Goal: Find specific page/section: Find specific page/section

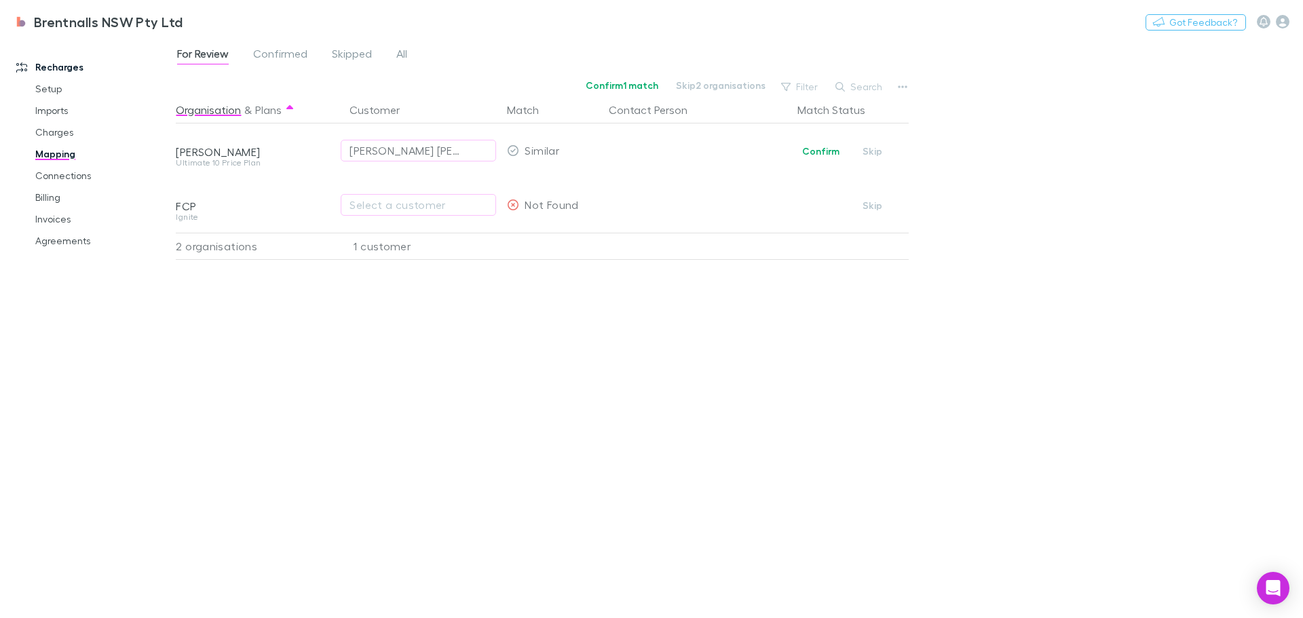
click at [43, 111] on link "Imports" at bounding box center [103, 111] width 162 height 22
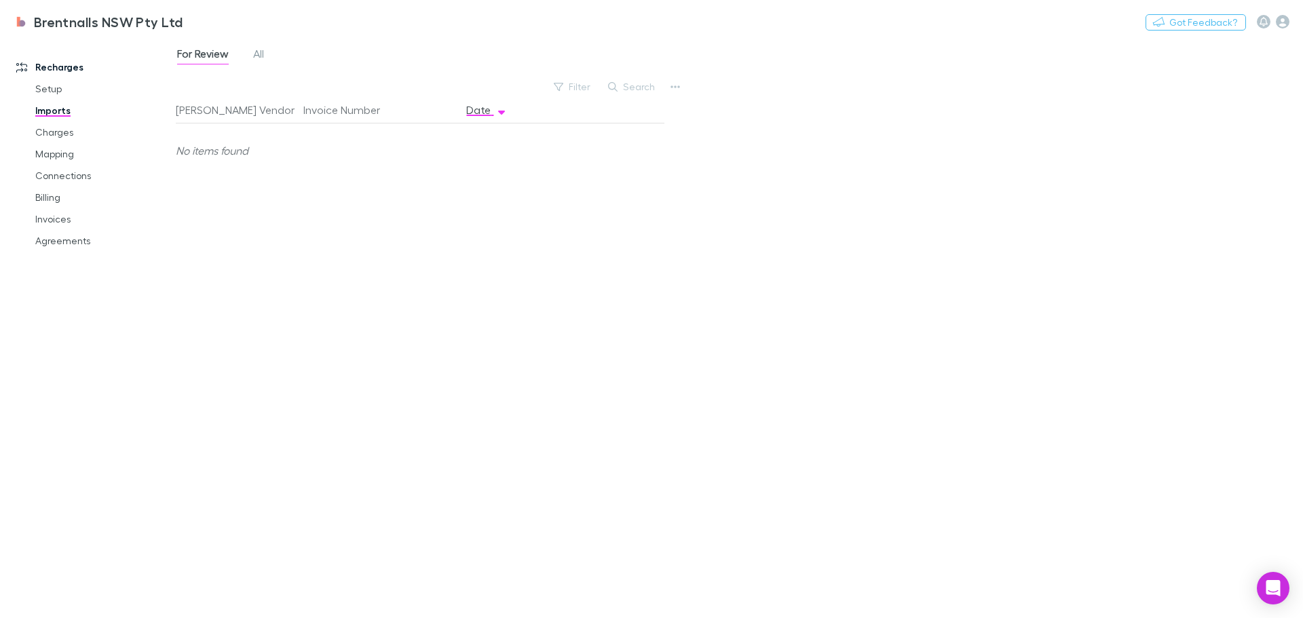
click at [259, 59] on span "All" at bounding box center [258, 56] width 11 height 18
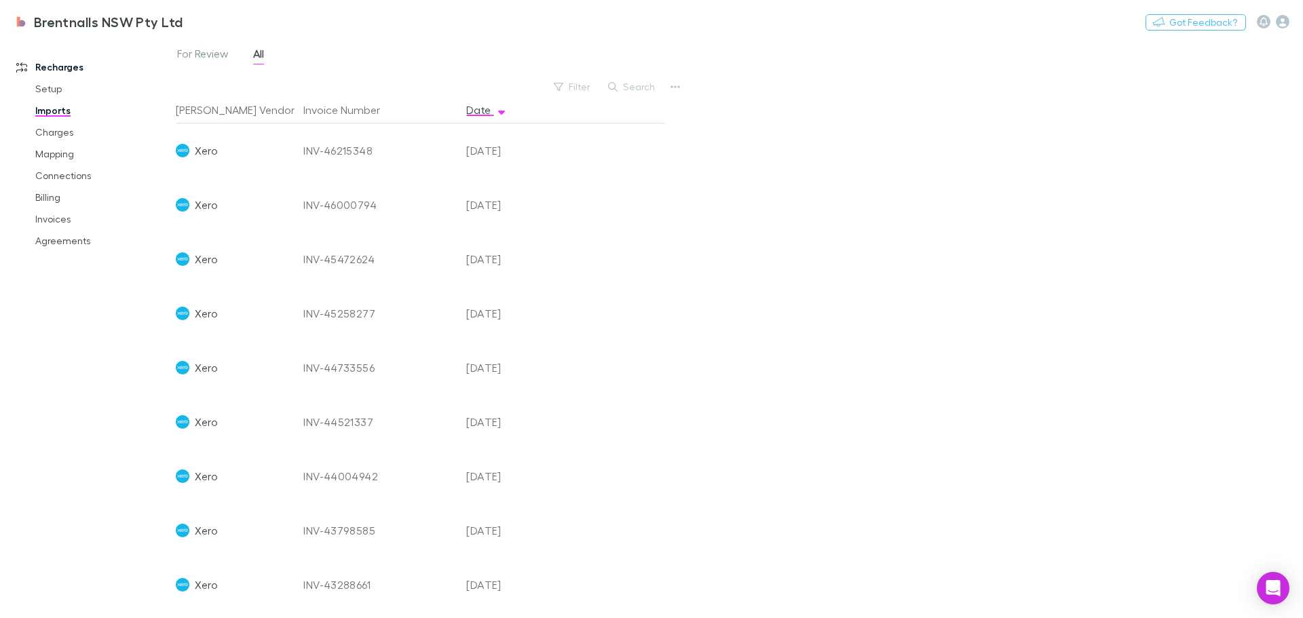
click at [39, 130] on link "Charges" at bounding box center [103, 132] width 162 height 22
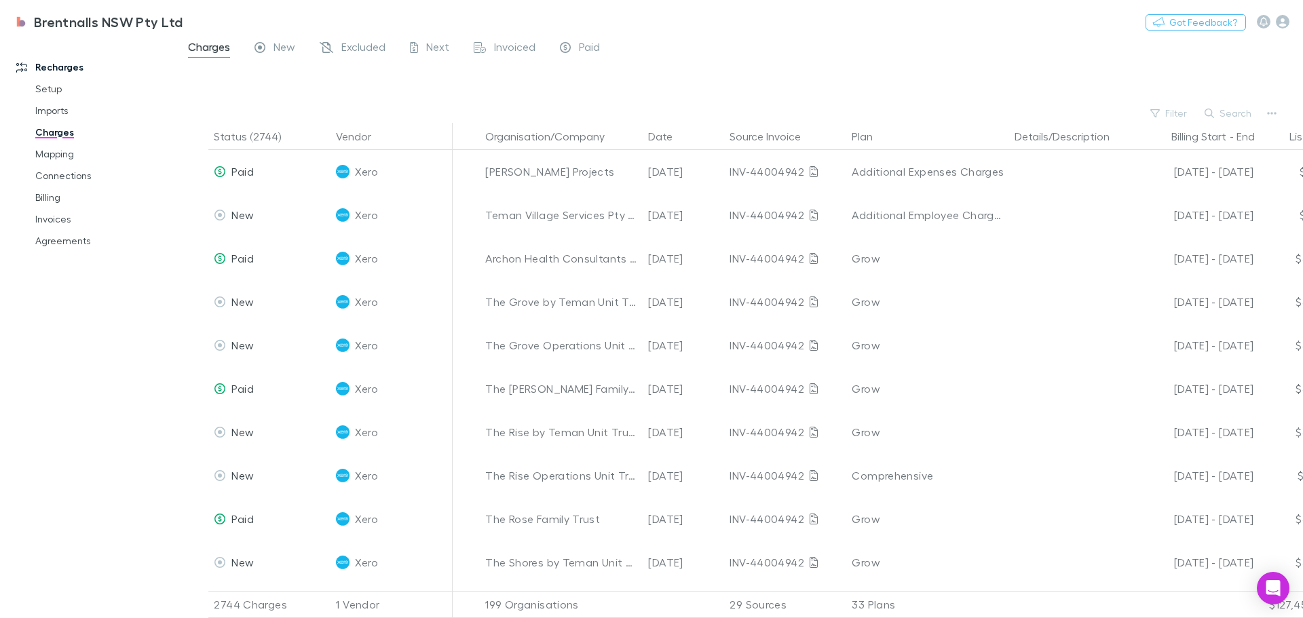
click at [277, 46] on span "New" at bounding box center [285, 49] width 22 height 18
click at [360, 46] on span "Excluded" at bounding box center [363, 49] width 44 height 18
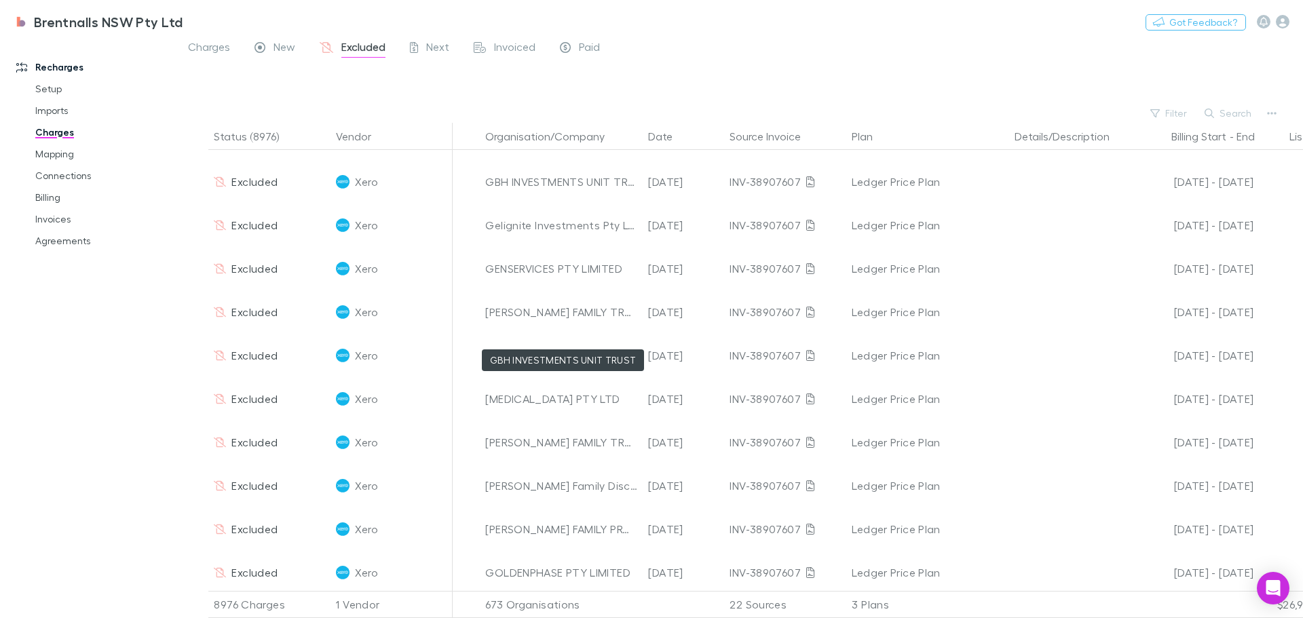
scroll to position [3665, 0]
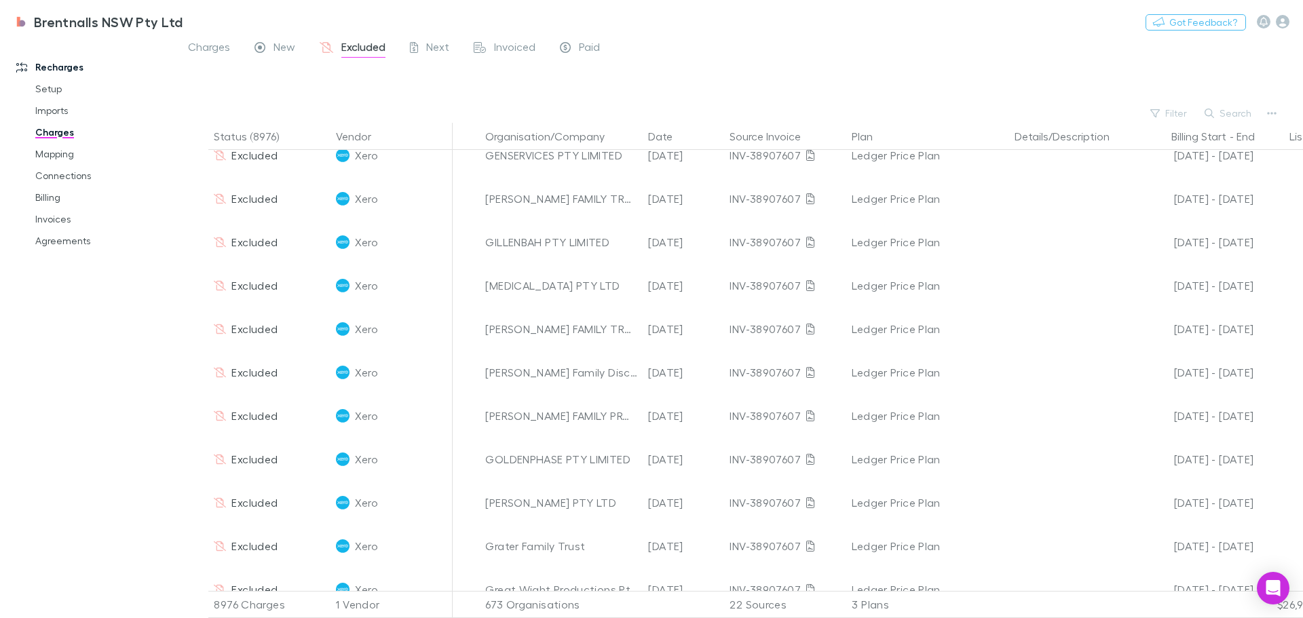
click at [436, 45] on span "Next" at bounding box center [437, 49] width 23 height 18
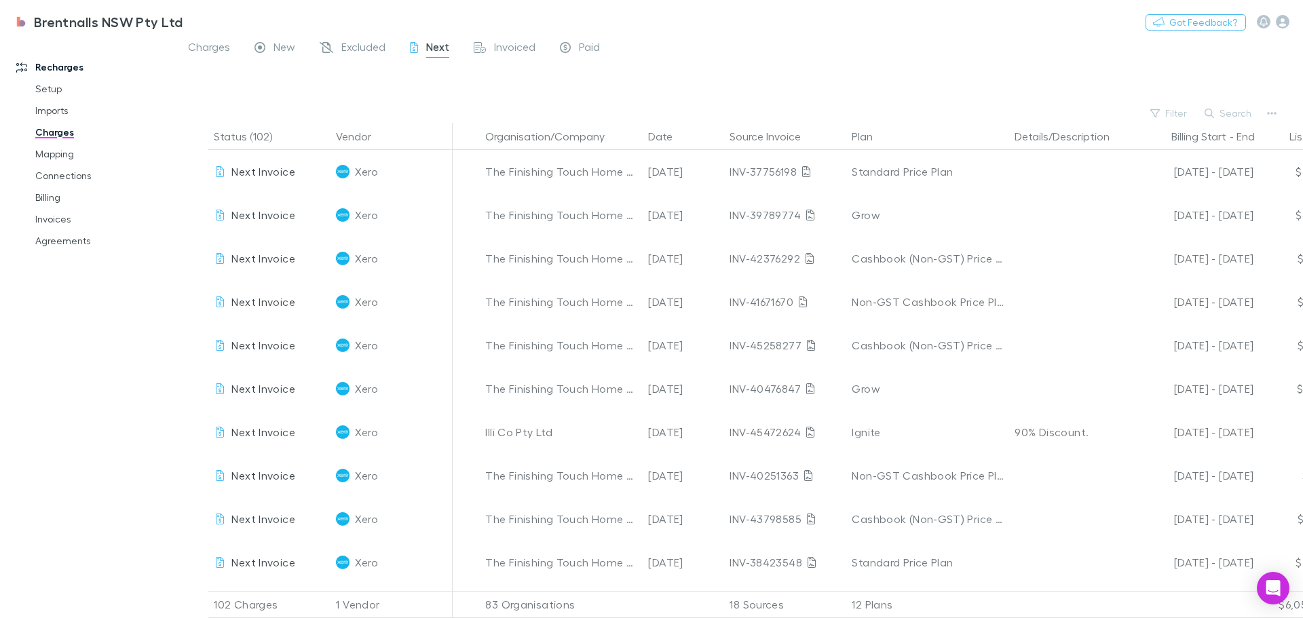
click at [527, 48] on span "Invoiced" at bounding box center [514, 49] width 41 height 18
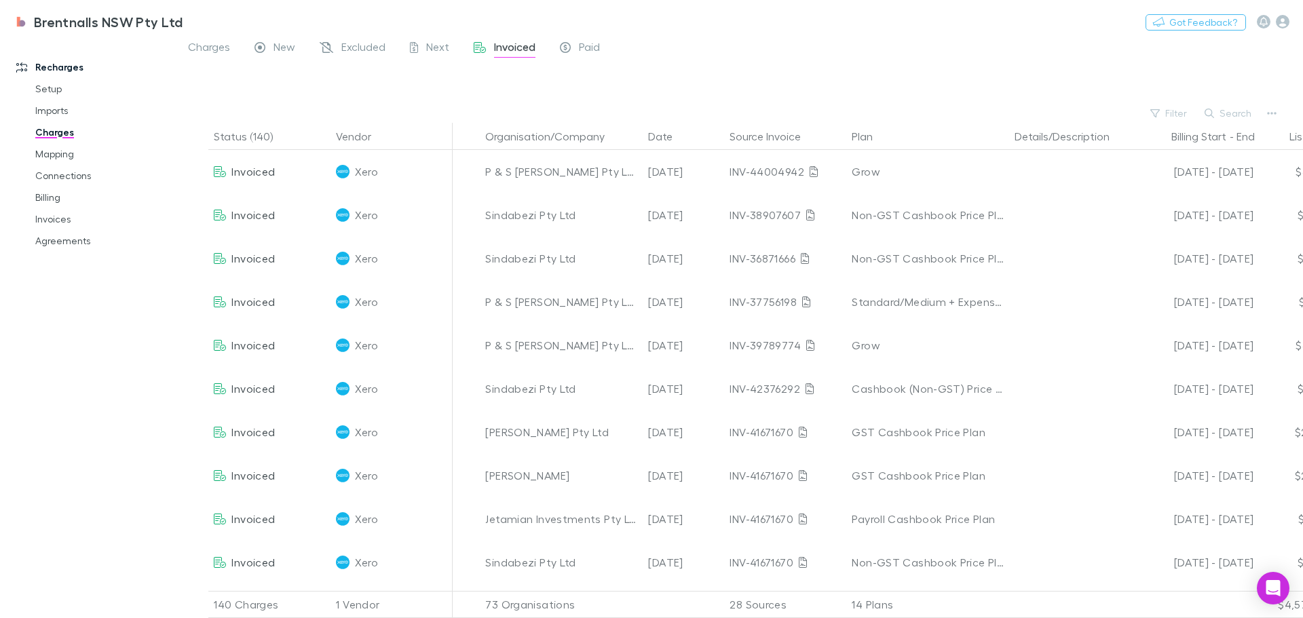
click at [588, 50] on span "Paid" at bounding box center [589, 49] width 21 height 18
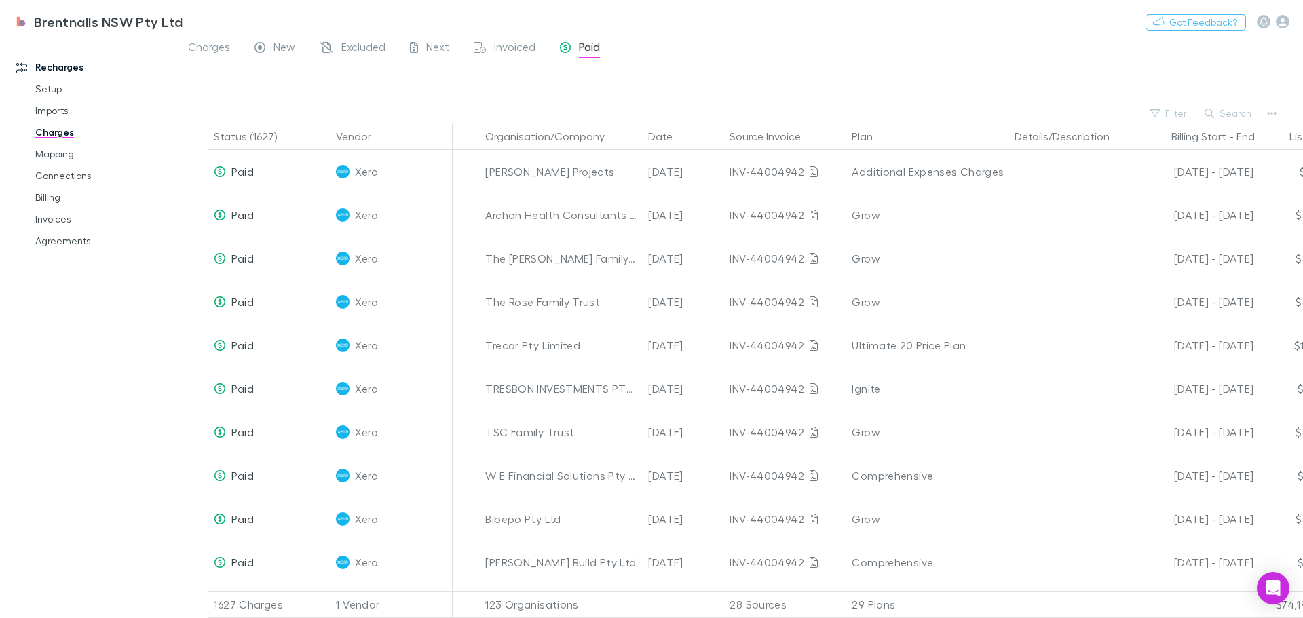
click at [1231, 110] on button "Search" at bounding box center [1229, 113] width 62 height 16
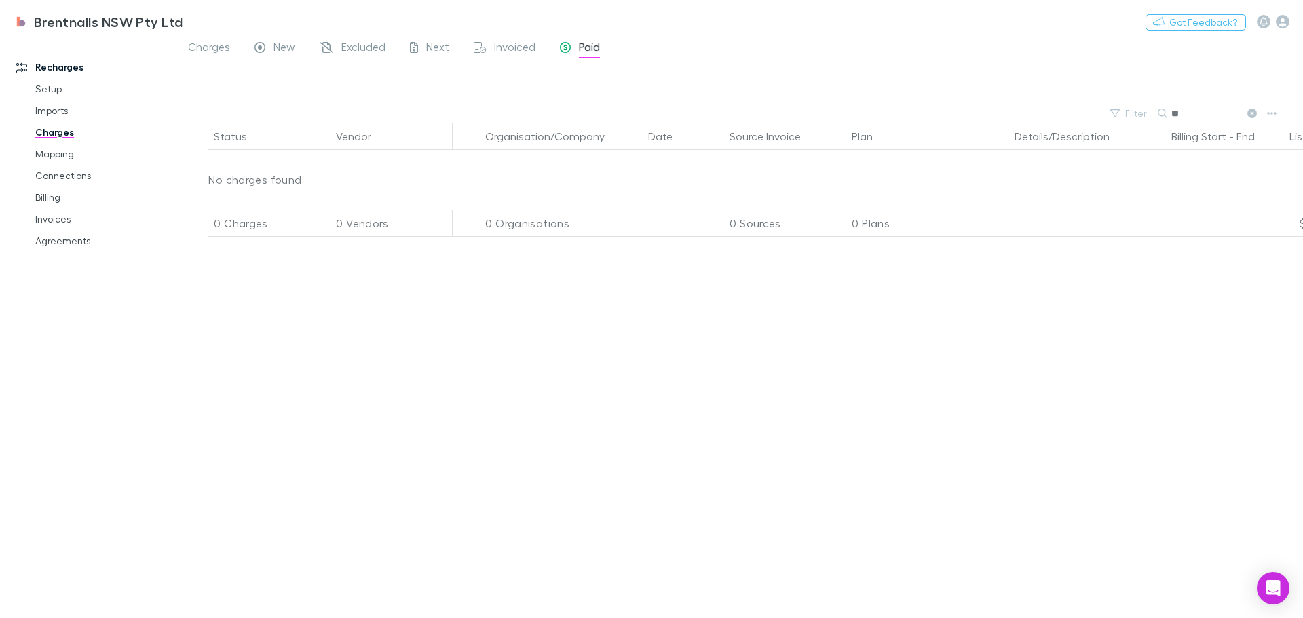
type input "*"
type input "*********"
click at [51, 240] on link "Agreements" at bounding box center [103, 241] width 162 height 22
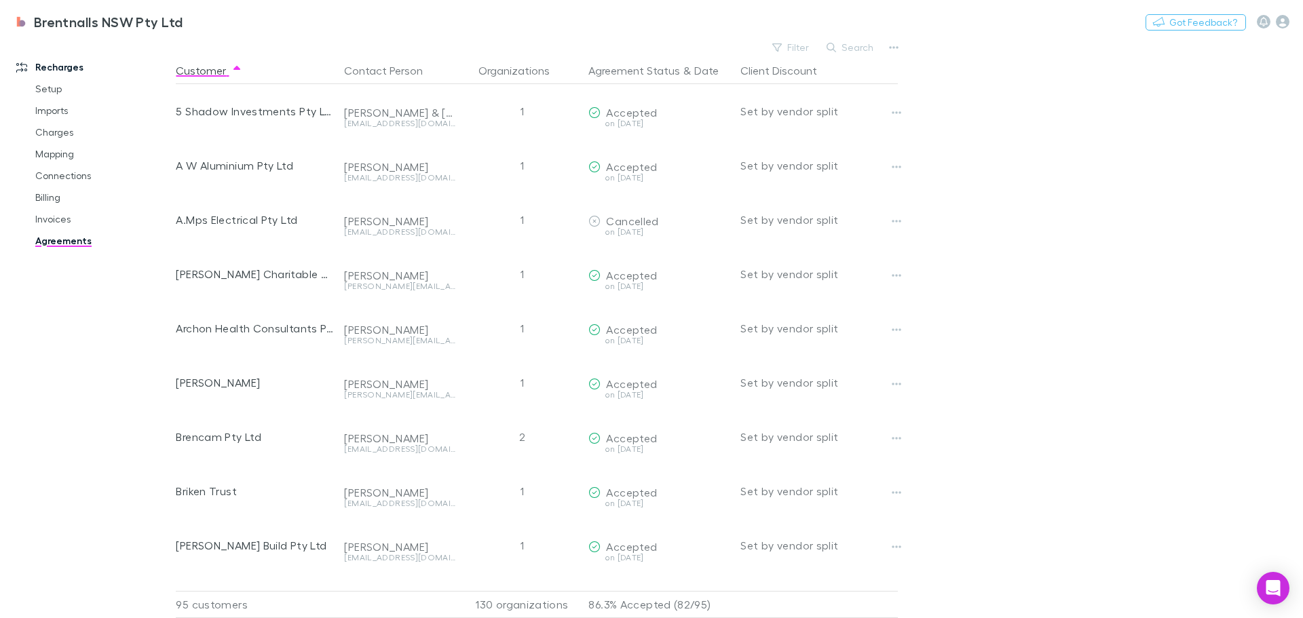
click at [55, 172] on link "Connections" at bounding box center [103, 176] width 162 height 22
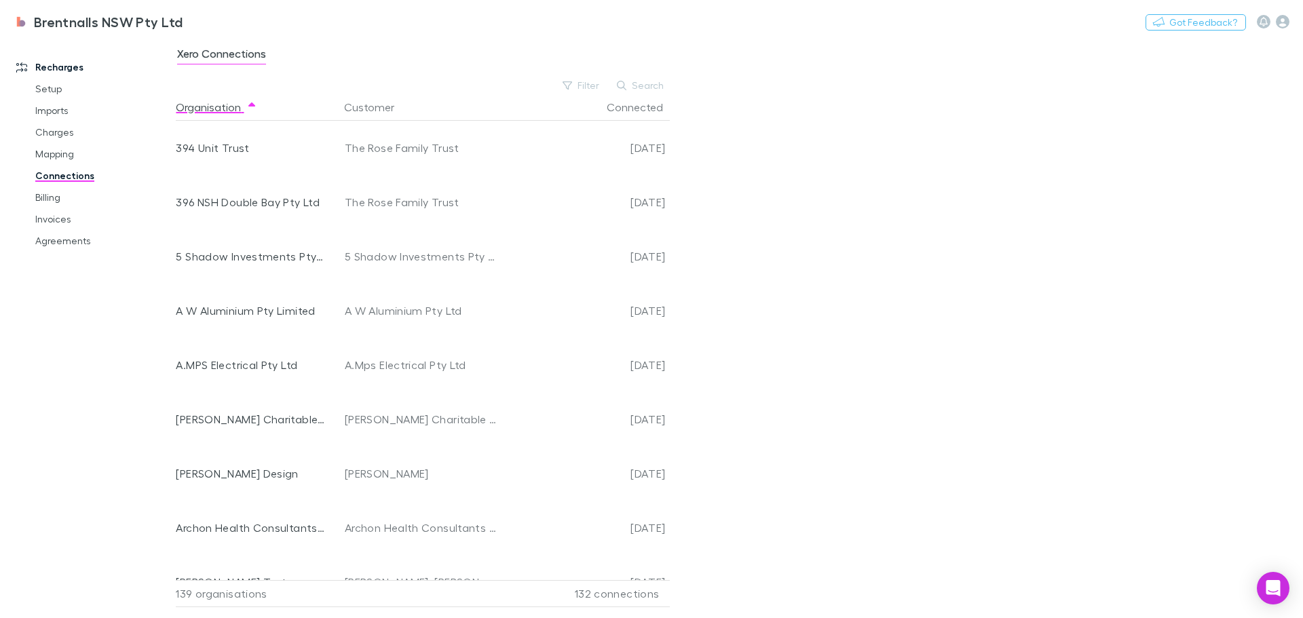
click at [637, 80] on button "Search" at bounding box center [641, 85] width 62 height 16
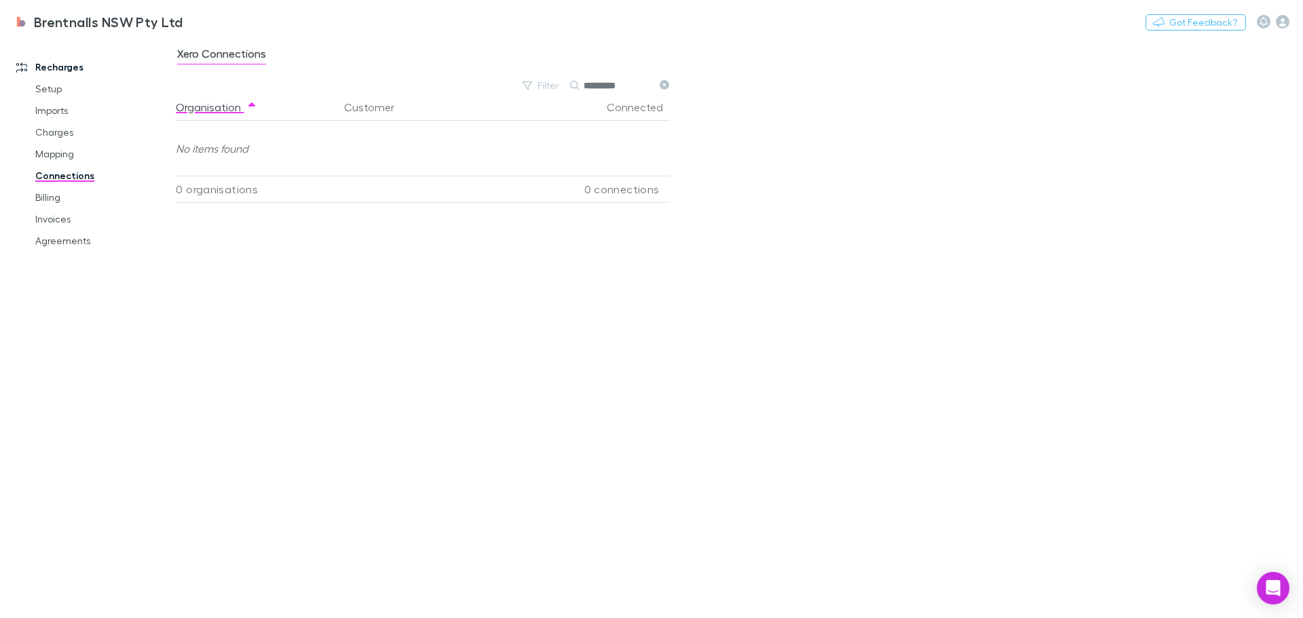
type input "*********"
click at [667, 85] on icon at bounding box center [665, 85] width 10 height 10
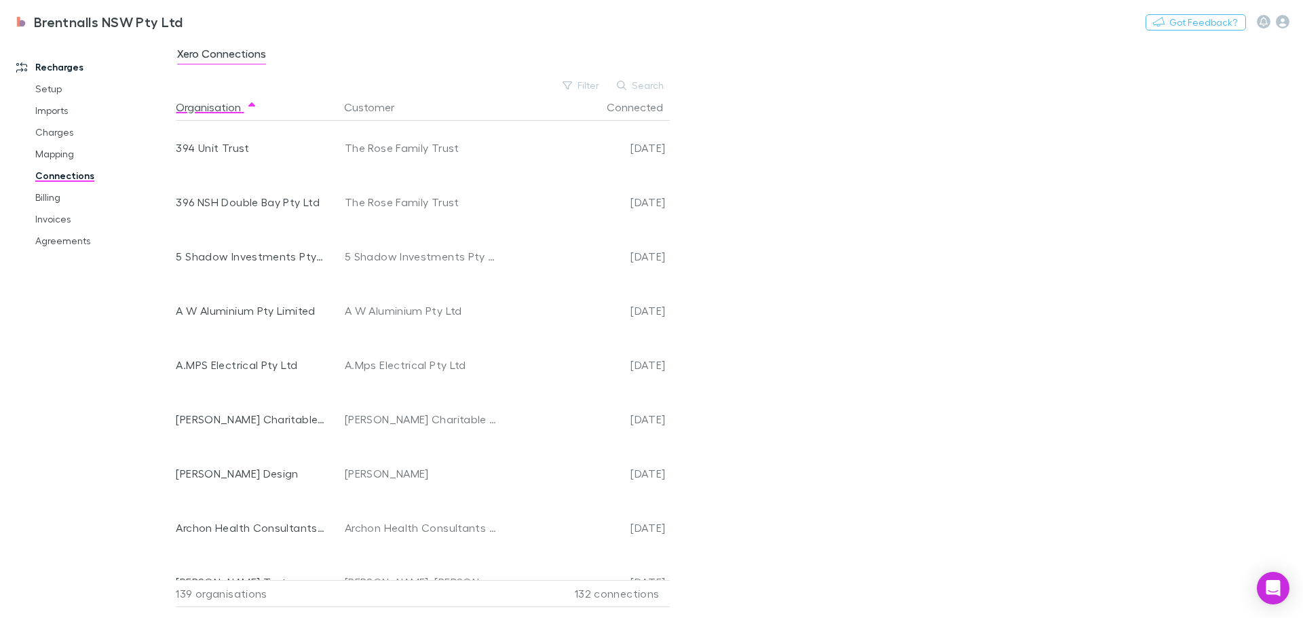
click at [45, 196] on link "Billing" at bounding box center [103, 198] width 162 height 22
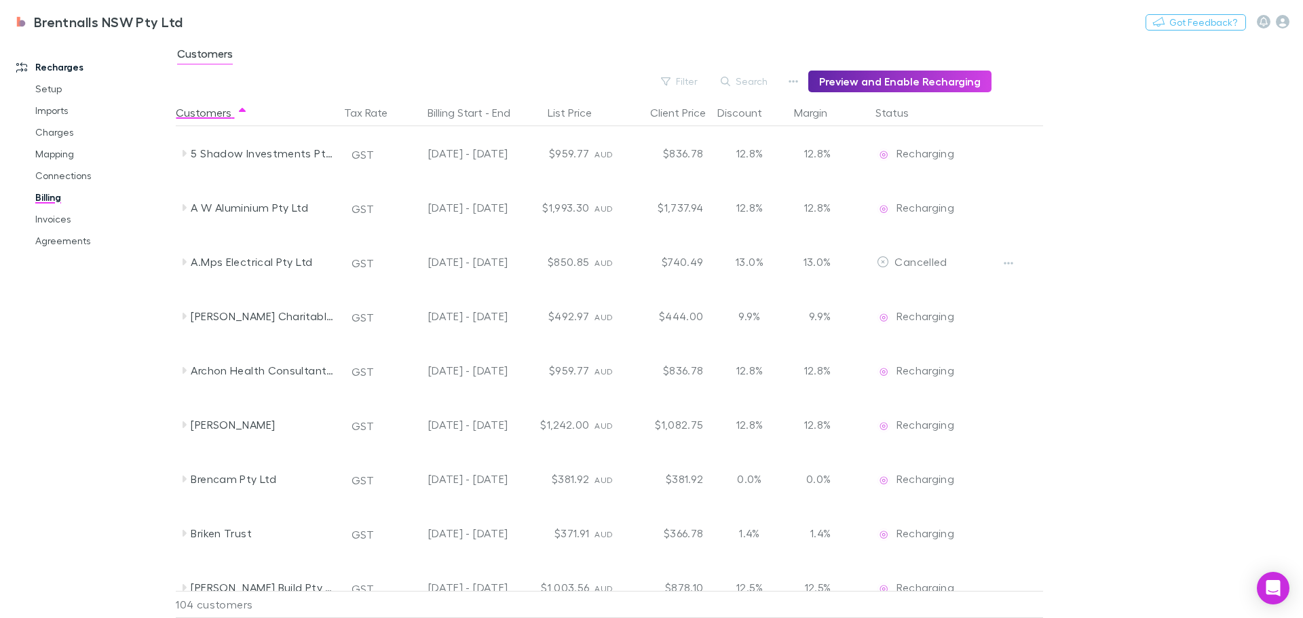
click at [730, 78] on icon "button" at bounding box center [726, 82] width 10 height 10
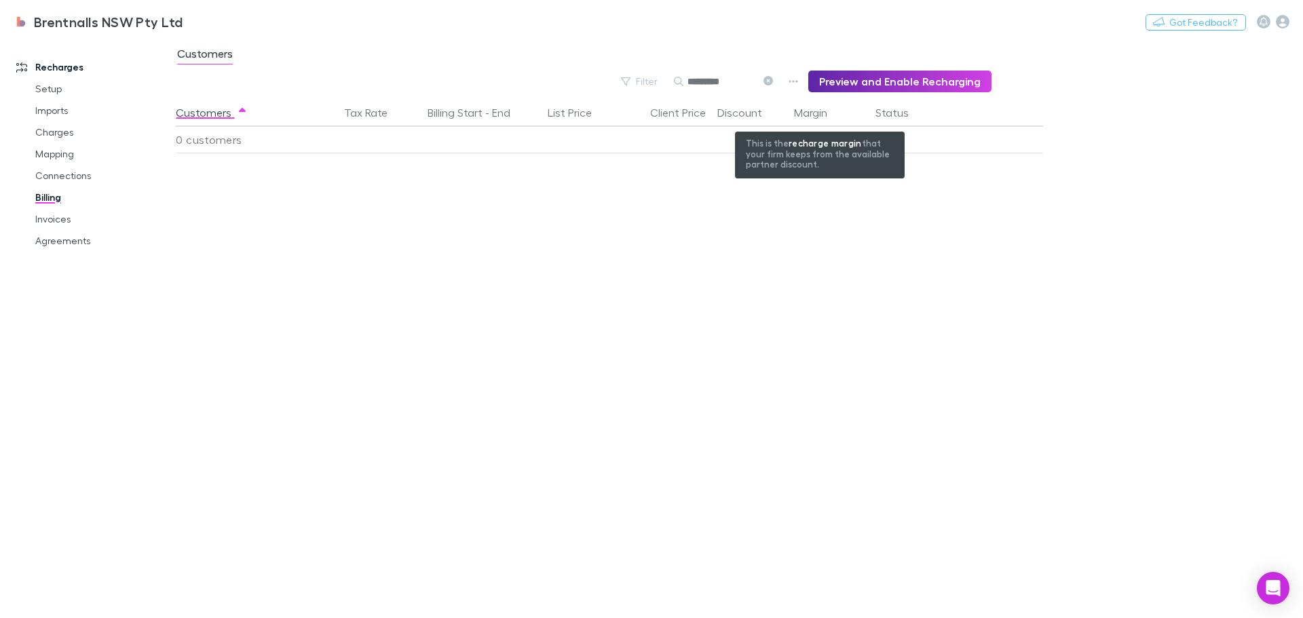
type input "*********"
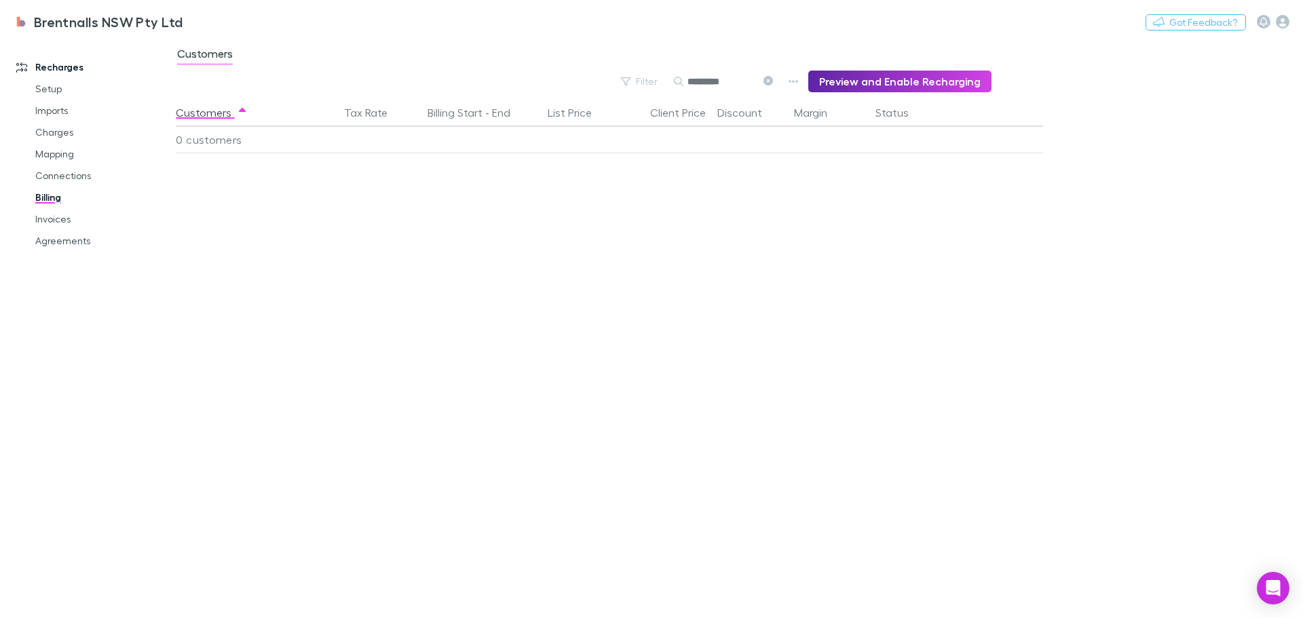
drag, startPoint x: 772, startPoint y: 78, endPoint x: 759, endPoint y: 82, distance: 13.5
click at [772, 77] on icon at bounding box center [769, 81] width 10 height 10
click at [717, 81] on button "Search" at bounding box center [694, 81] width 43 height 1
type input "*****"
click at [773, 81] on icon at bounding box center [769, 81] width 10 height 10
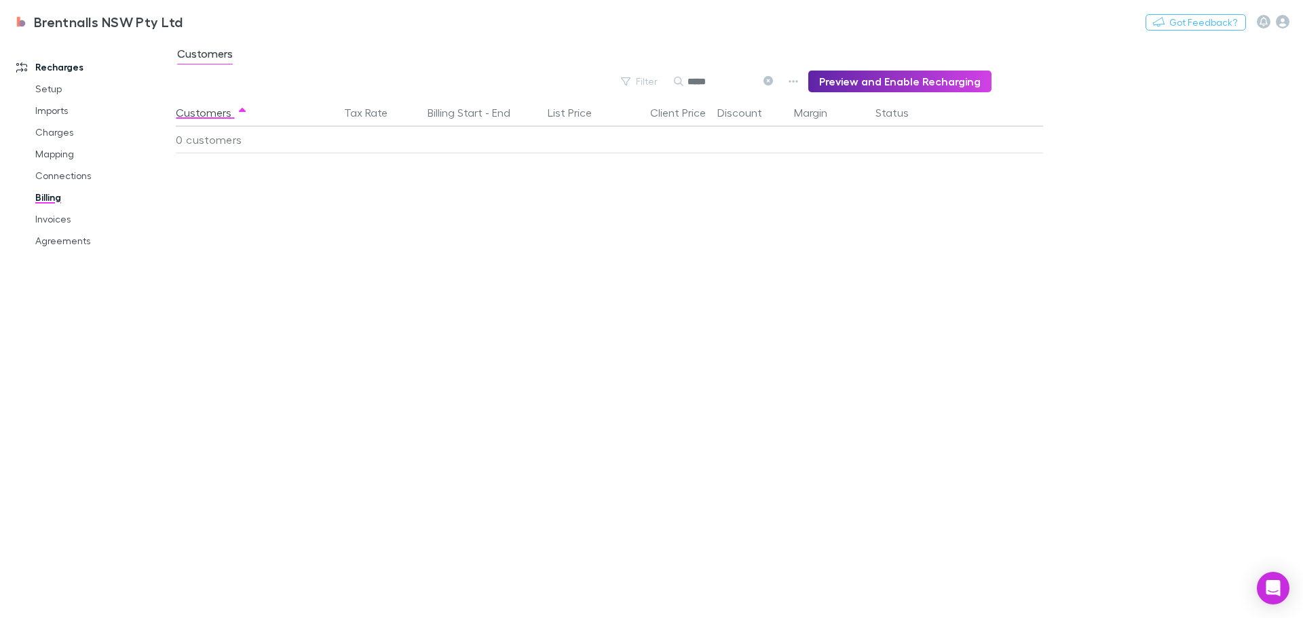
click at [646, 87] on div "Filter Search ***** Preview and Enable Recharging" at bounding box center [584, 82] width 816 height 22
click at [666, 86] on button "Filter" at bounding box center [640, 81] width 52 height 16
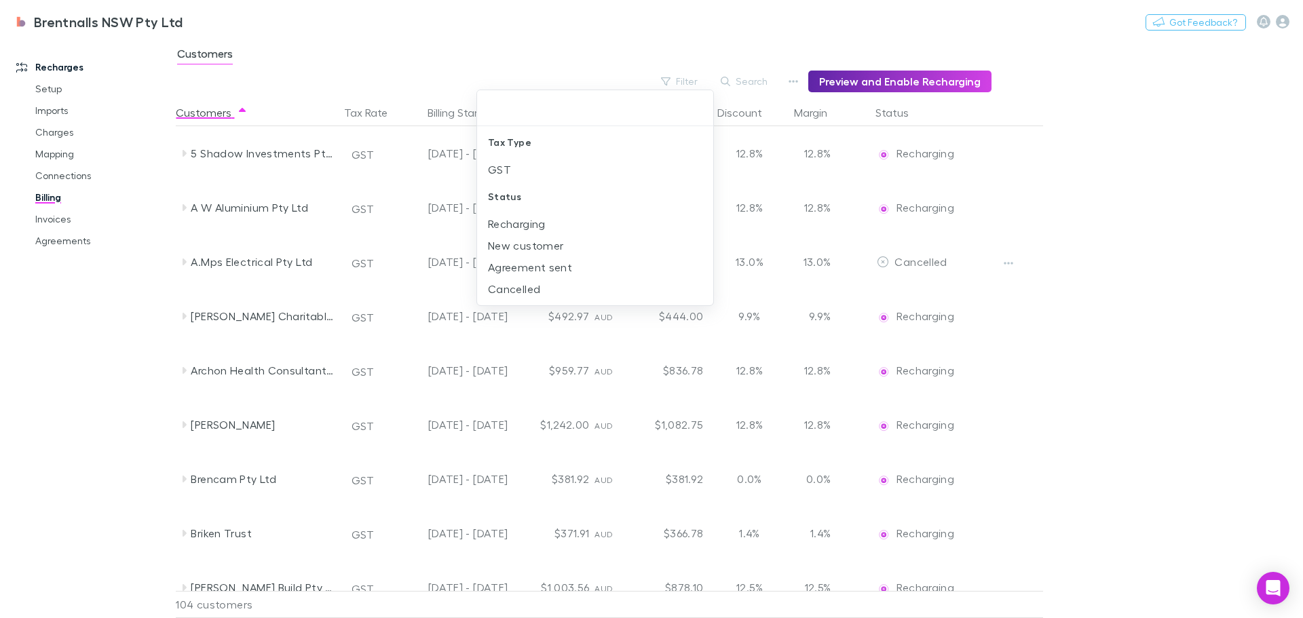
drag, startPoint x: 711, startPoint y: 86, endPoint x: 723, endPoint y: 84, distance: 12.4
click at [721, 84] on div at bounding box center [651, 309] width 1303 height 618
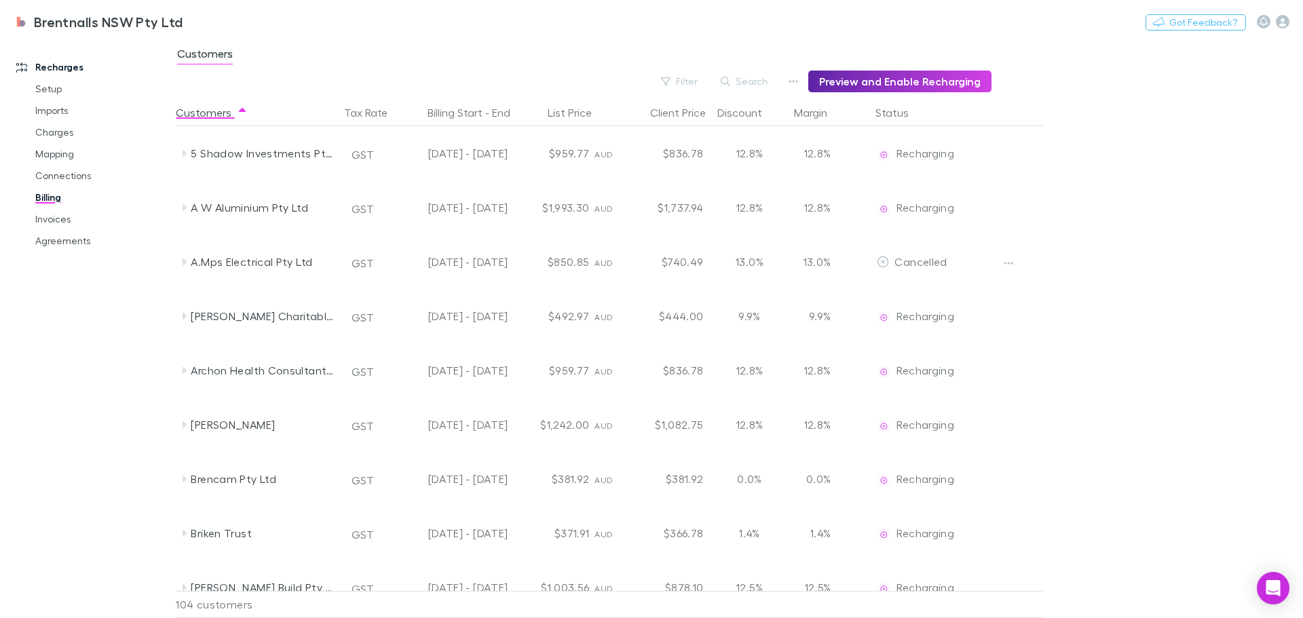
click at [56, 219] on link "Invoices" at bounding box center [103, 219] width 162 height 22
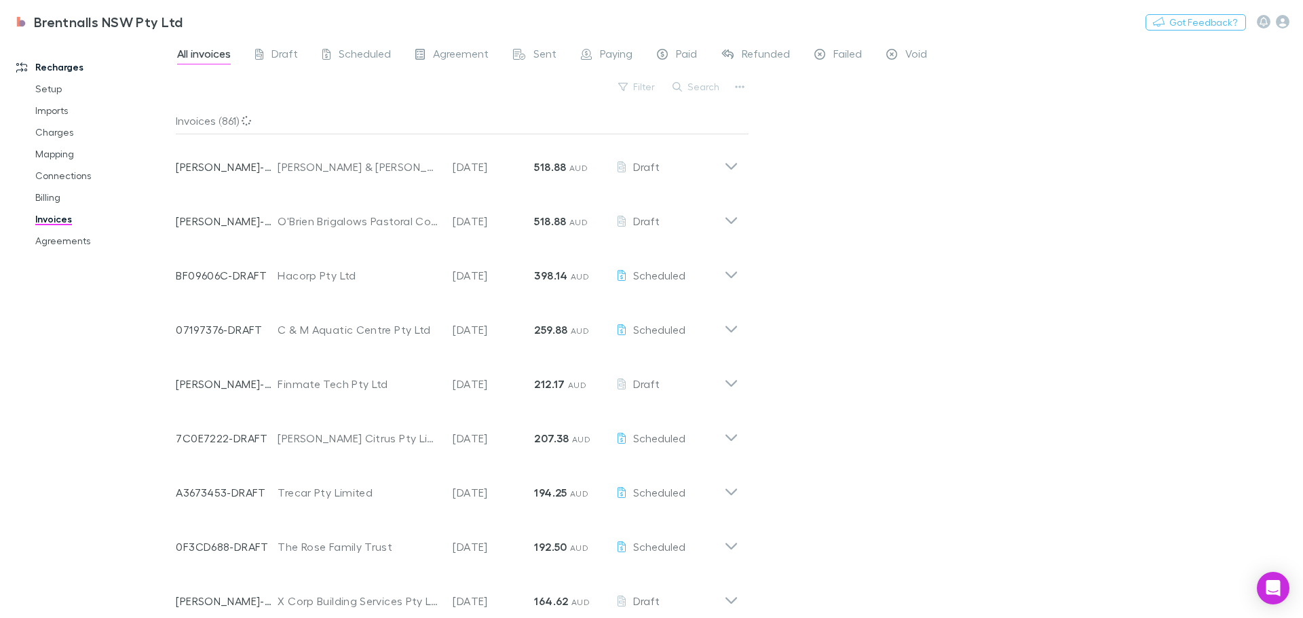
click at [845, 48] on span "Failed" at bounding box center [848, 56] width 29 height 18
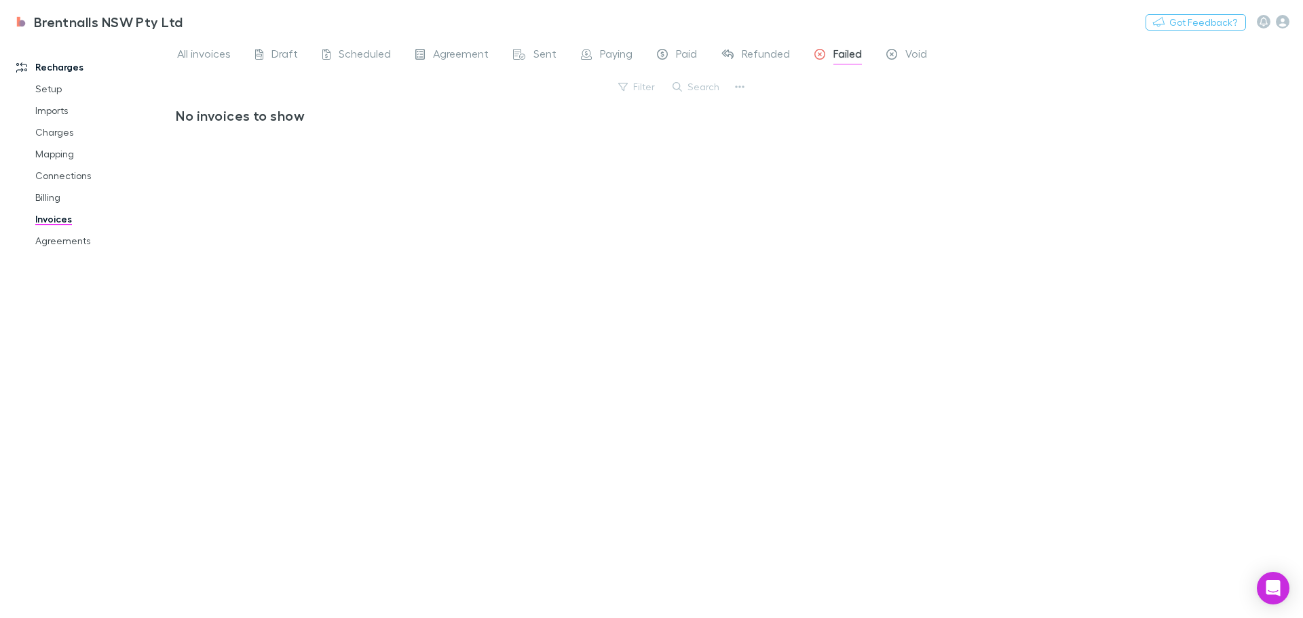
click at [458, 52] on span "Agreement" at bounding box center [461, 56] width 56 height 18
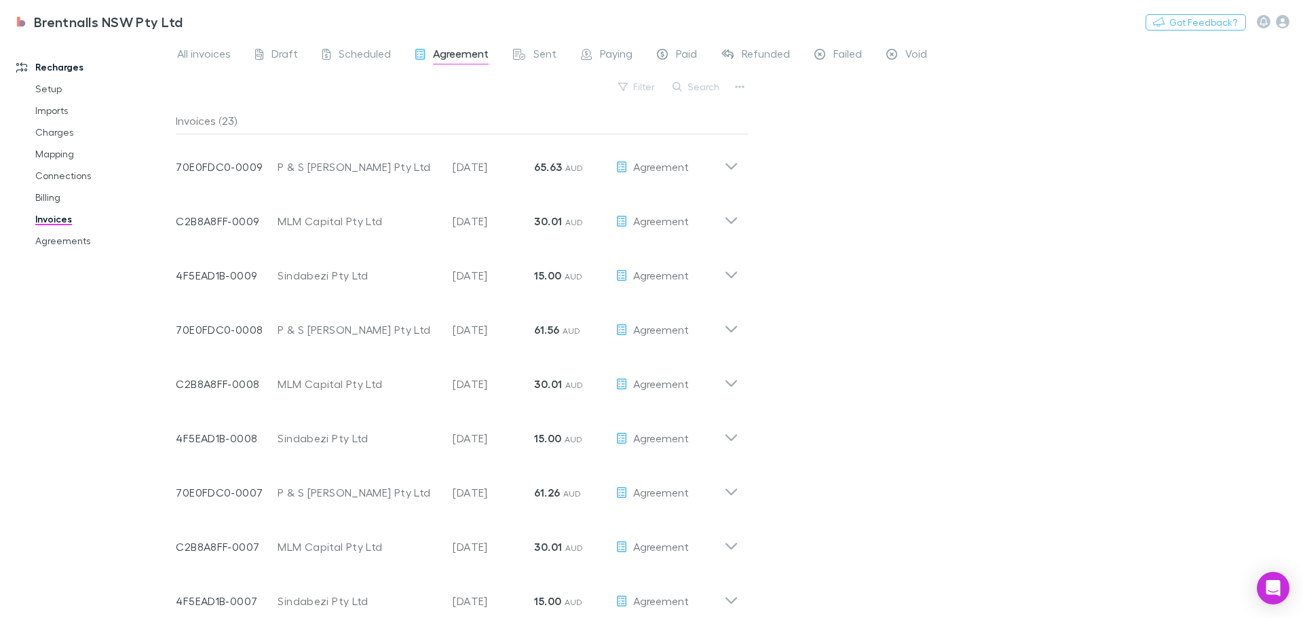
click at [728, 165] on icon at bounding box center [732, 166] width 12 height 7
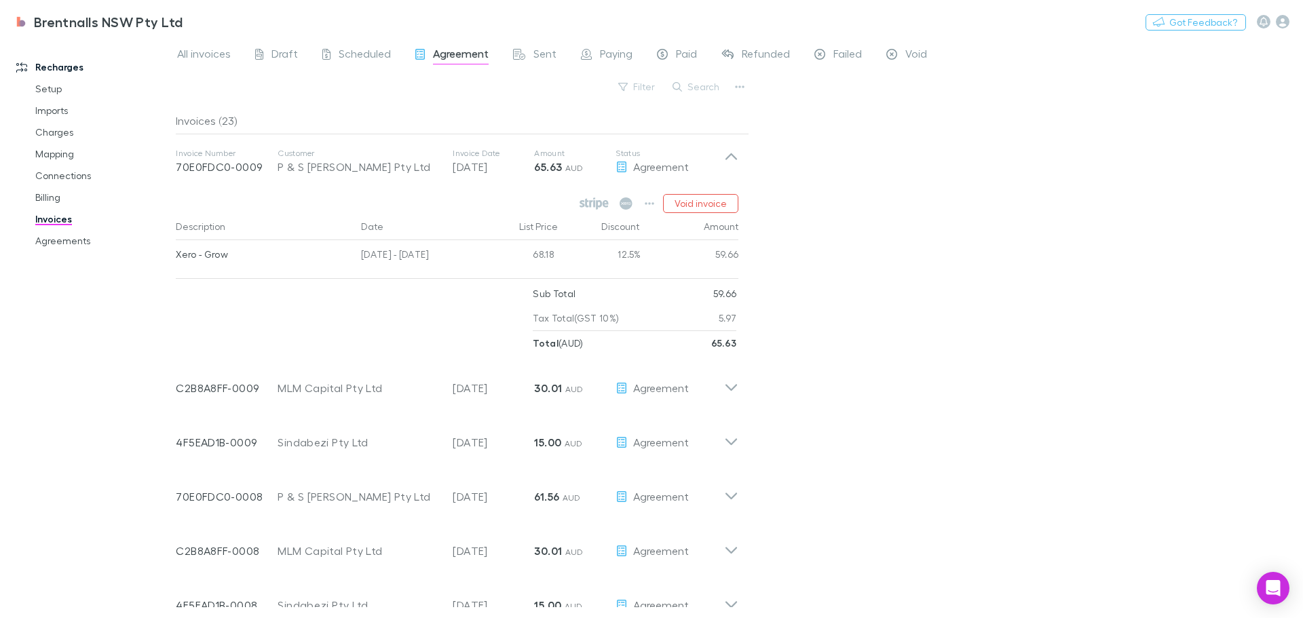
click at [732, 158] on icon at bounding box center [731, 161] width 14 height 27
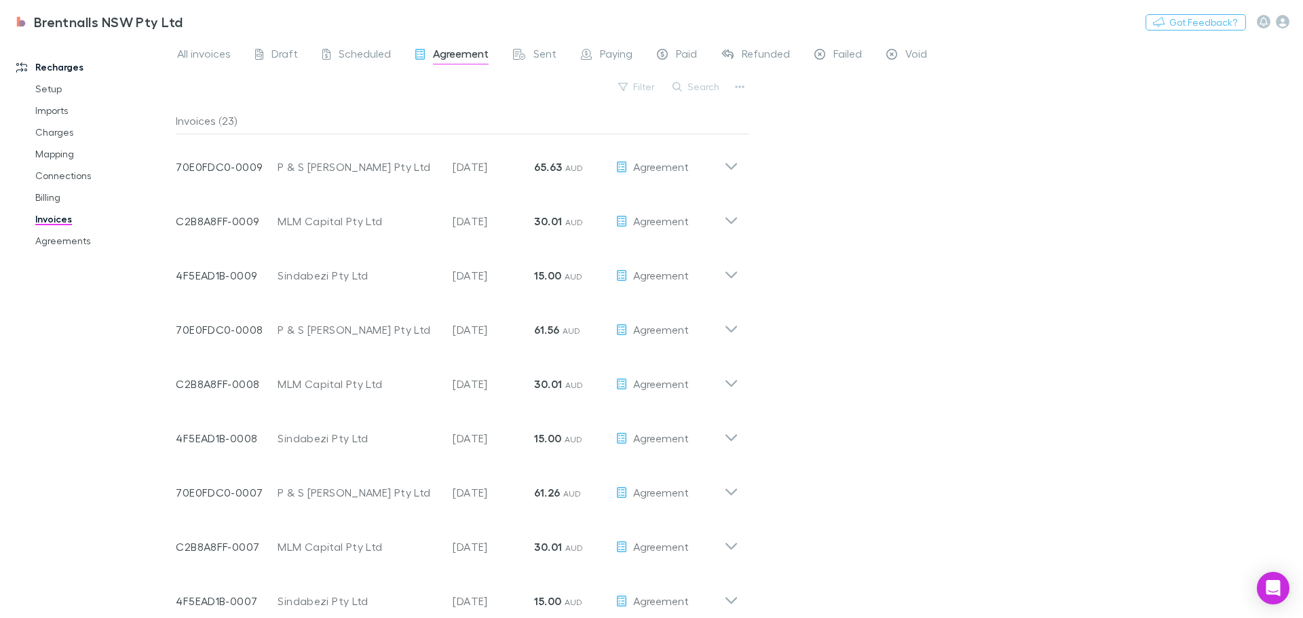
click at [67, 240] on link "Agreements" at bounding box center [103, 241] width 162 height 22
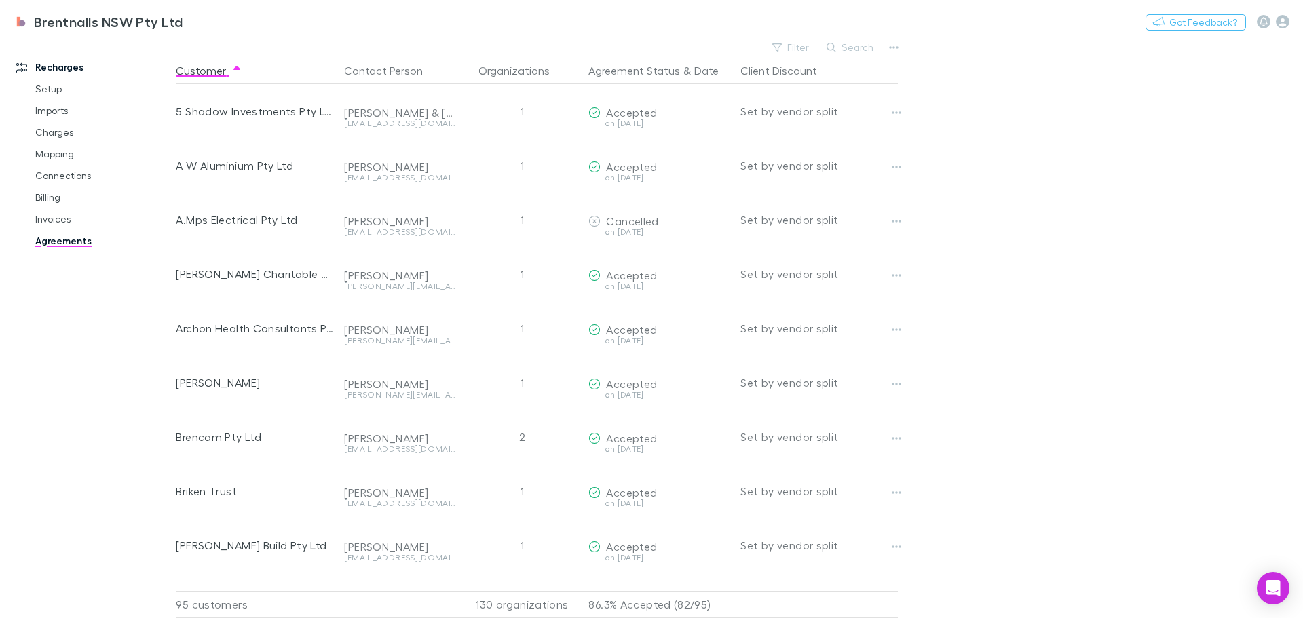
click at [851, 42] on button "Search" at bounding box center [851, 47] width 62 height 16
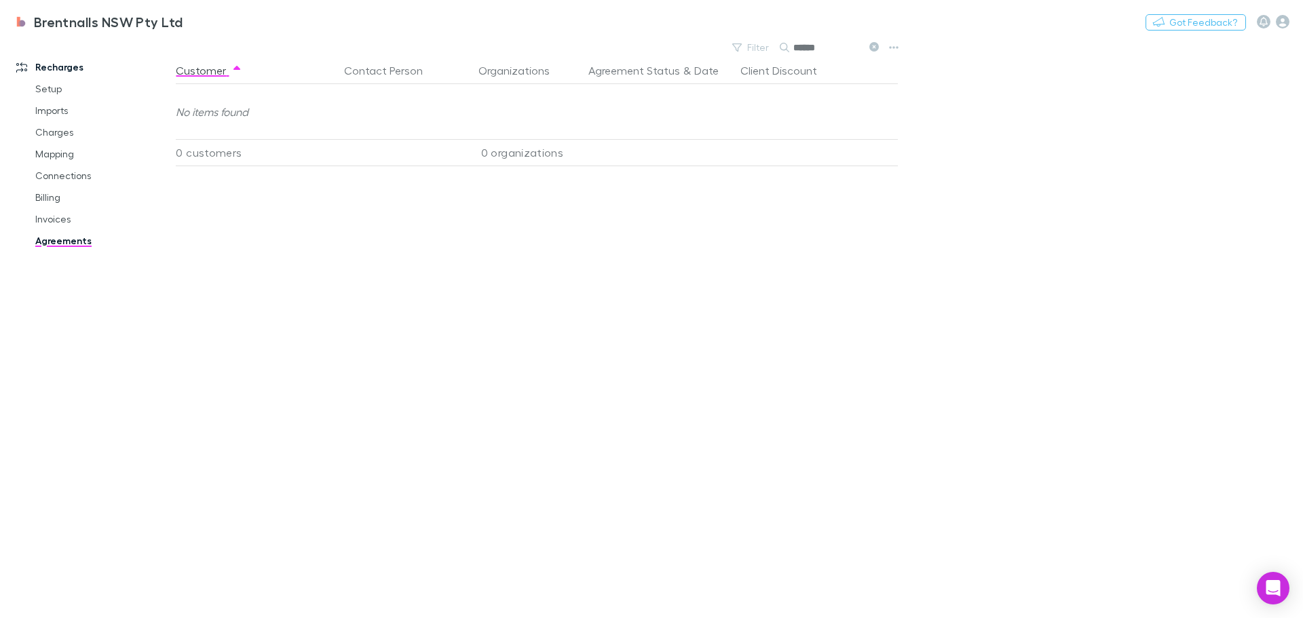
type input "*****"
click at [872, 43] on div "Brentnalls NSW Pty Ltd Nothing Got Feedback?" at bounding box center [651, 21] width 1303 height 43
click at [874, 46] on icon at bounding box center [874, 47] width 10 height 10
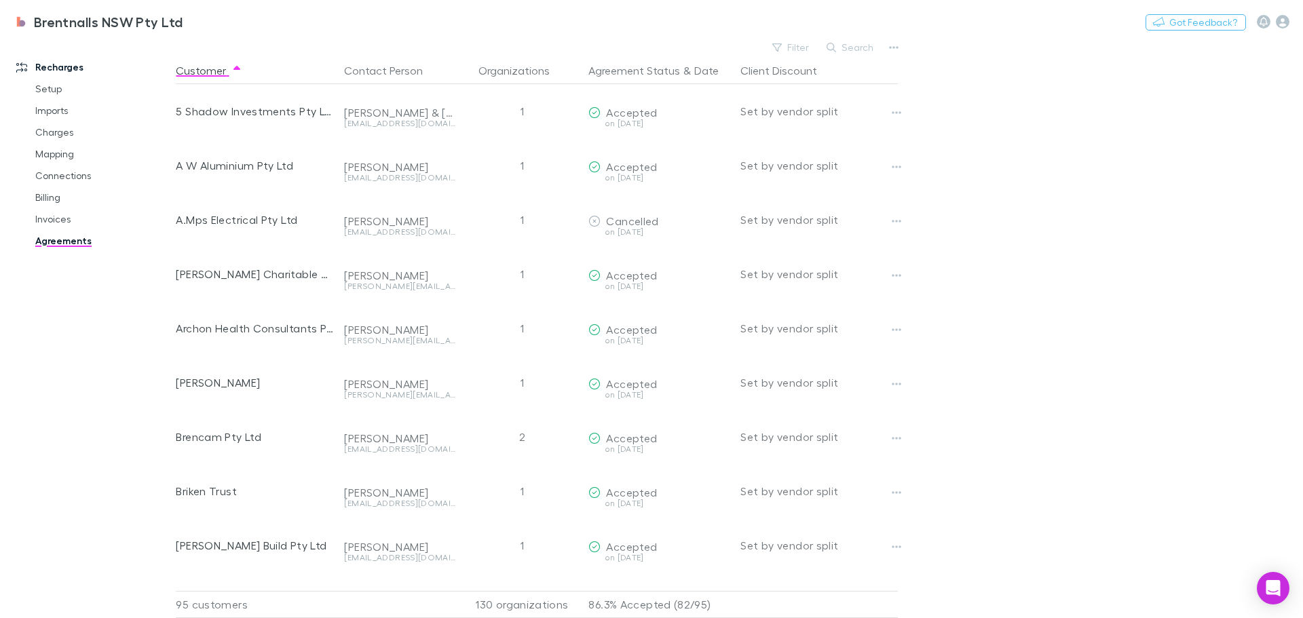
click at [1038, 145] on main "Filter Search Customer Contact Person Organizations Agreement Status & Date Cli…" at bounding box center [739, 328] width 1127 height 580
click at [1007, 271] on main "Filter Search Customer Contact Person Organizations Agreement Status & Date Cli…" at bounding box center [739, 328] width 1127 height 580
click at [62, 148] on link "Mapping" at bounding box center [103, 154] width 162 height 22
